Goal: Task Accomplishment & Management: Complete application form

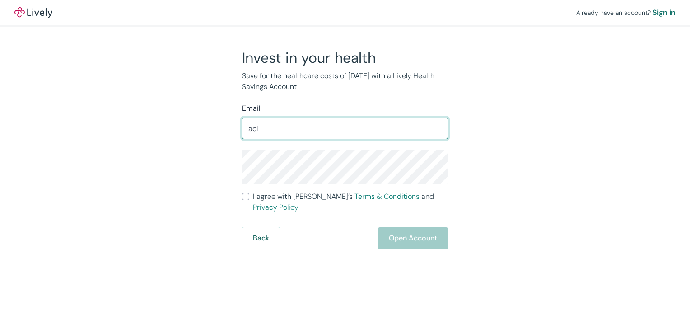
type input "[EMAIL_ADDRESS][DOMAIN_NAME]"
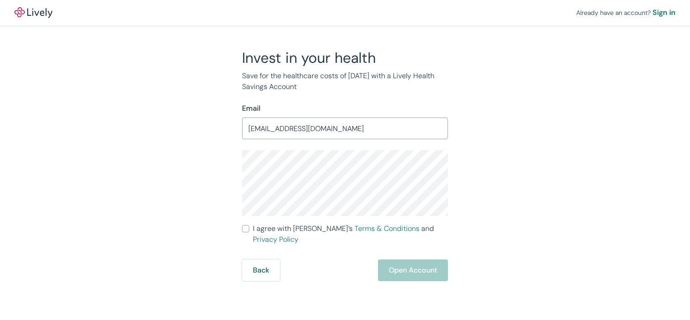
click at [569, 229] on div "Already have an account? Sign in Invest in your health Save for the healthcare …" at bounding box center [345, 140] width 690 height 281
click at [520, 203] on div "Invest in your health Save for the healthcare costs of [DATE] with a Lively Hea…" at bounding box center [340, 165] width 434 height 232
click at [244, 229] on input "I agree with Lively’s Terms & Conditions and Privacy Policy" at bounding box center [245, 228] width 7 height 7
checkbox input "true"
click at [404, 260] on button "Open Account" at bounding box center [413, 270] width 70 height 22
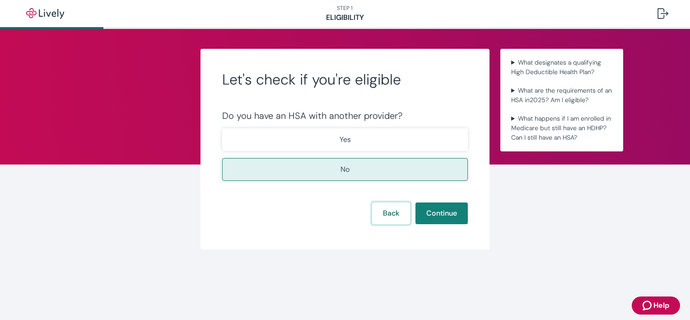
click at [396, 220] on button "Back" at bounding box center [391, 213] width 38 height 22
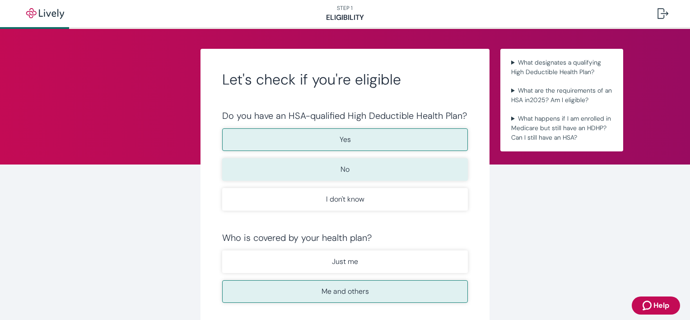
scroll to position [186, 0]
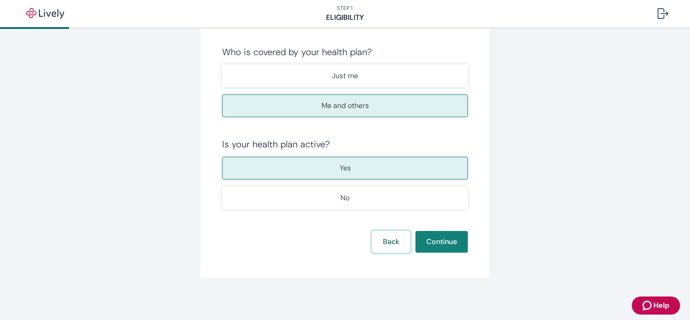
click at [394, 239] on button "Back" at bounding box center [391, 242] width 38 height 22
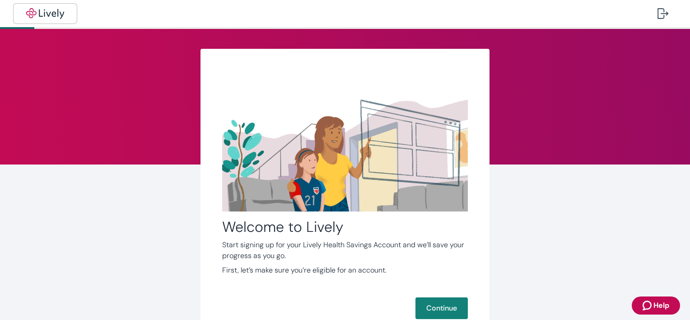
click at [51, 13] on img "button" at bounding box center [45, 13] width 51 height 11
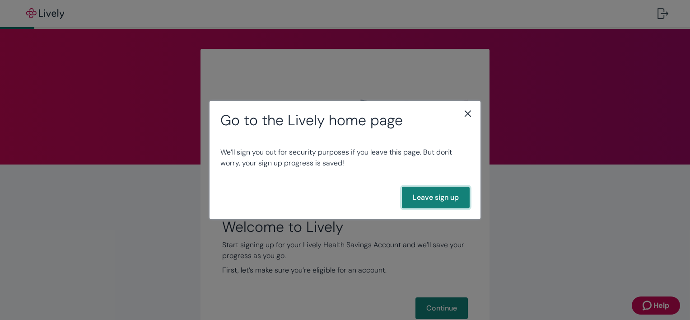
click at [441, 197] on button "Leave sign up" at bounding box center [436, 198] width 68 height 22
